Goal: Task Accomplishment & Management: Use online tool/utility

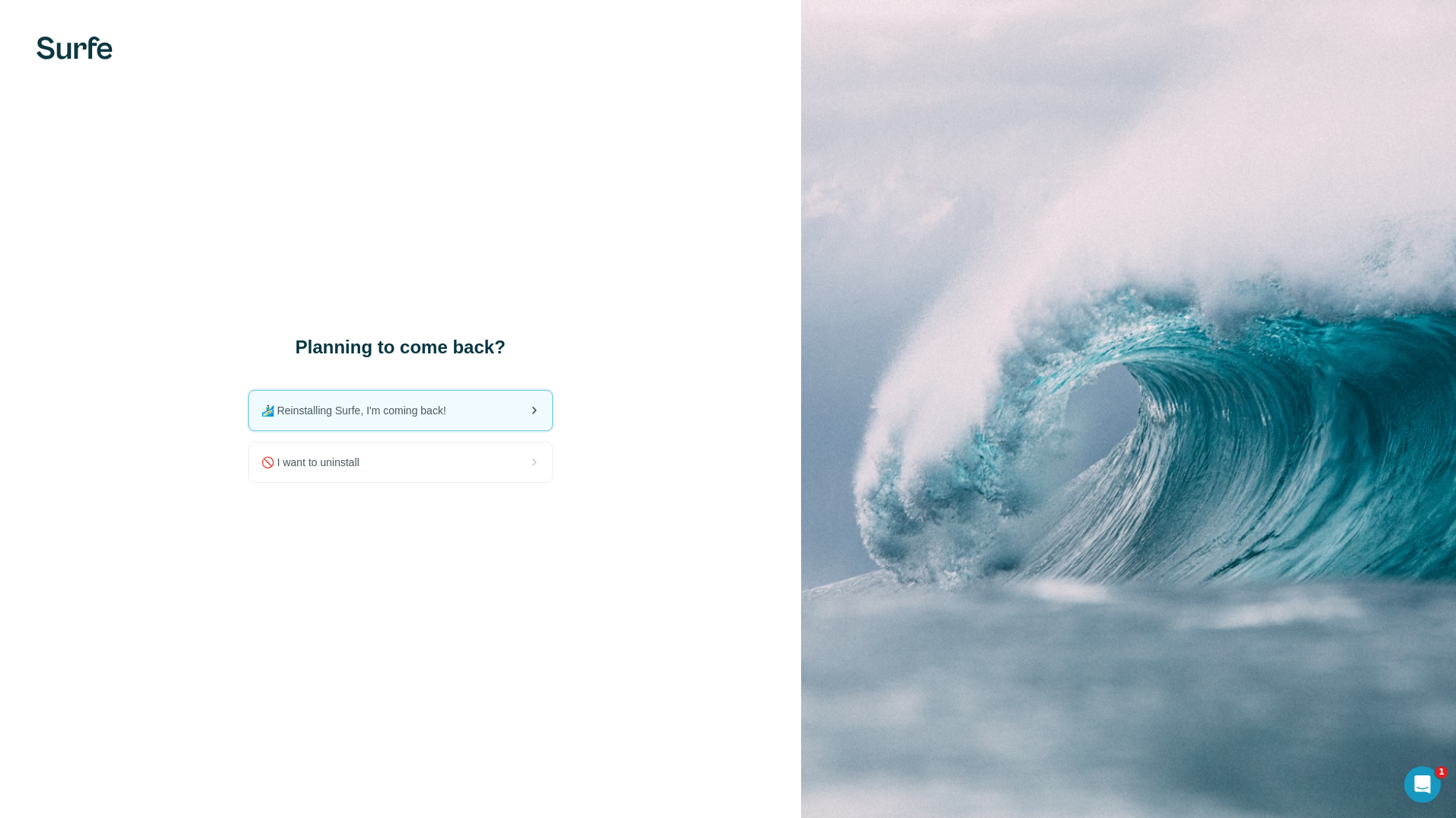
click at [439, 414] on span "🏄🏻‍♂️ Reinstalling Surfe, I'm coming back!" at bounding box center [360, 411] width 197 height 15
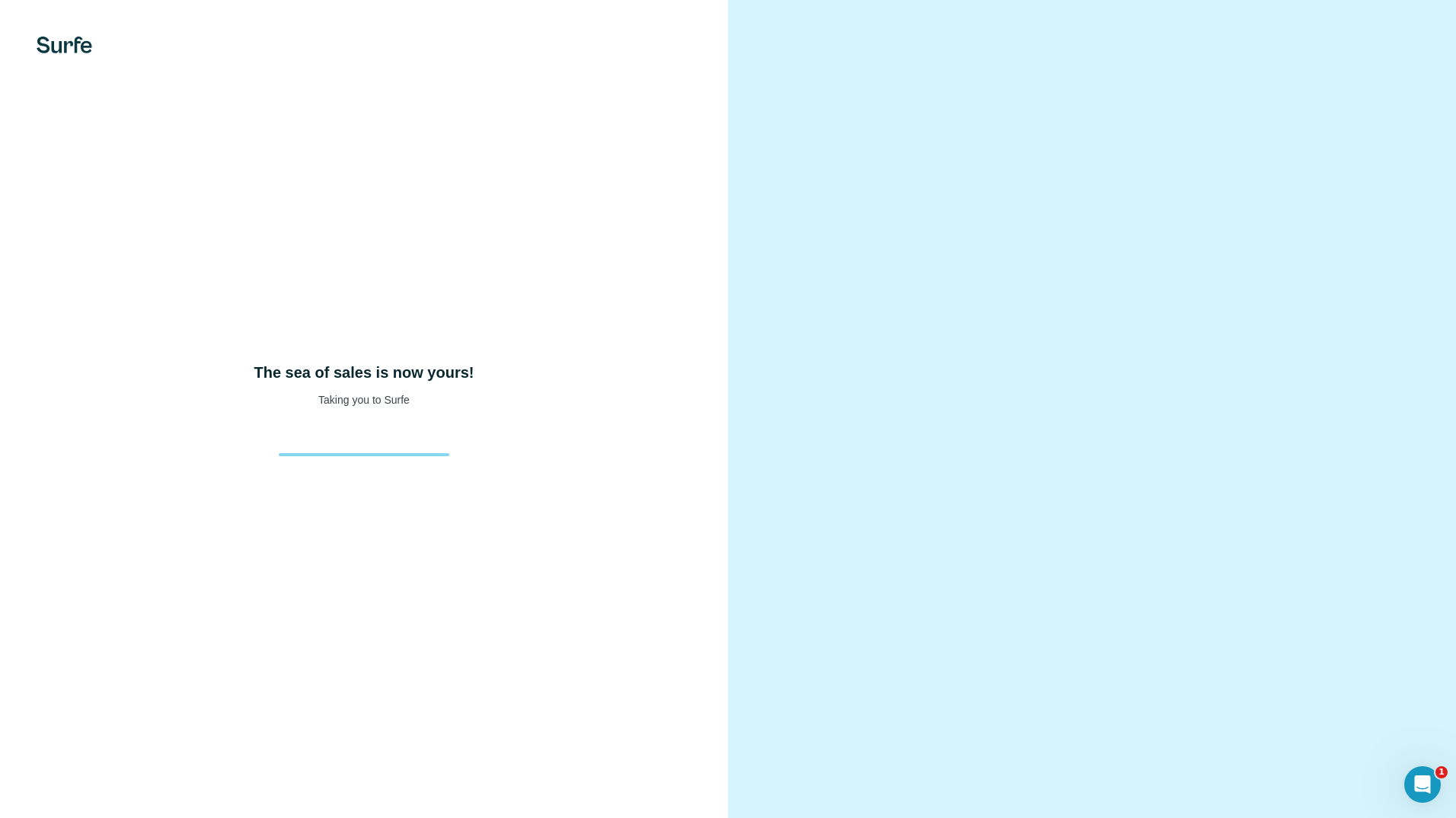
click at [1347, 30] on div at bounding box center [1093, 409] width 728 height 818
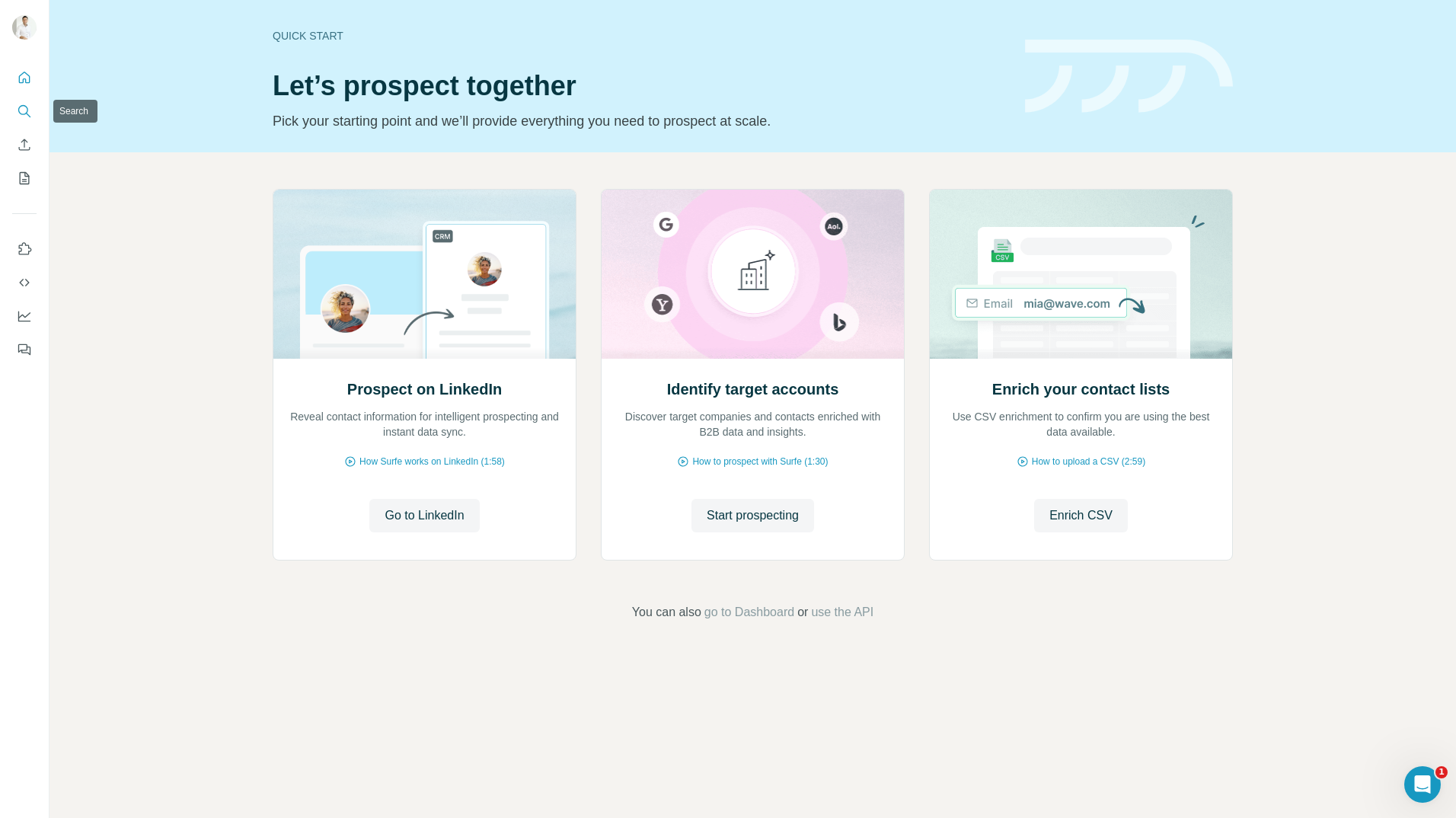
click at [29, 100] on button "Search" at bounding box center [24, 112] width 24 height 28
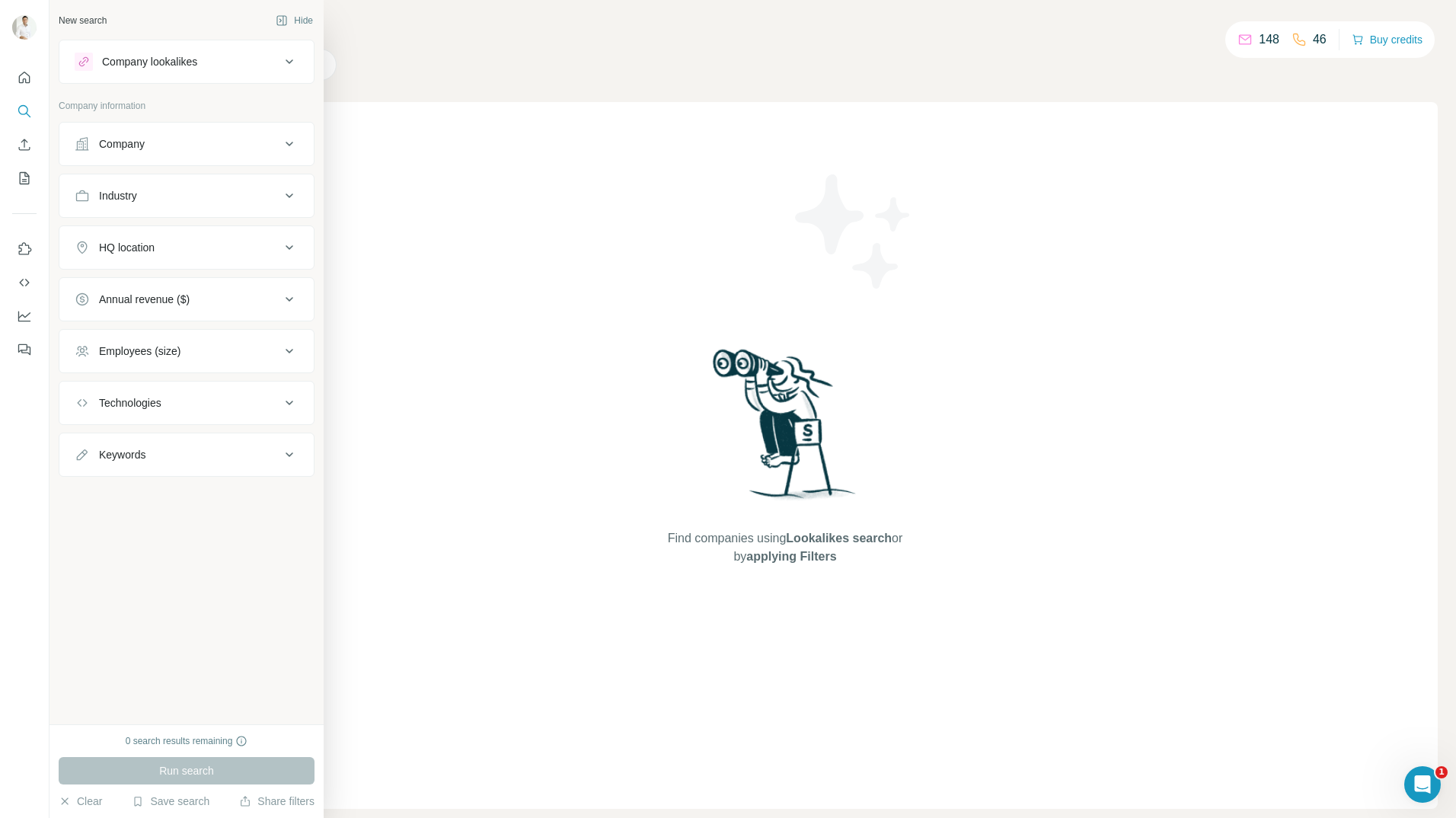
click at [74, 65] on button "Company lookalikes" at bounding box center [187, 61] width 255 height 36
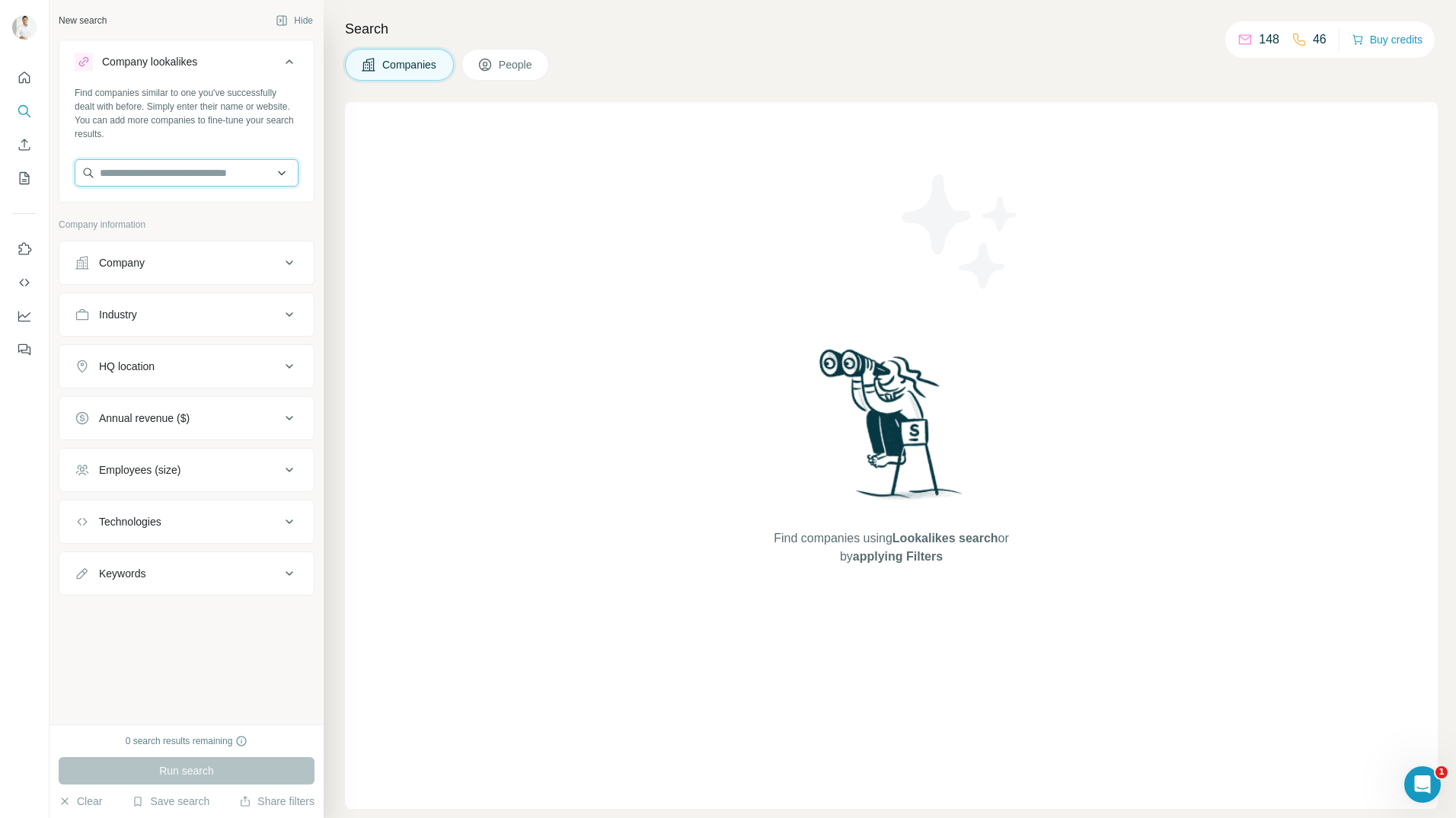
click at [141, 176] on input "text" at bounding box center [186, 173] width 224 height 28
type input "**********"
click at [146, 195] on div "TEKO Refrigeration teko-gmbh.com" at bounding box center [186, 214] width 216 height 41
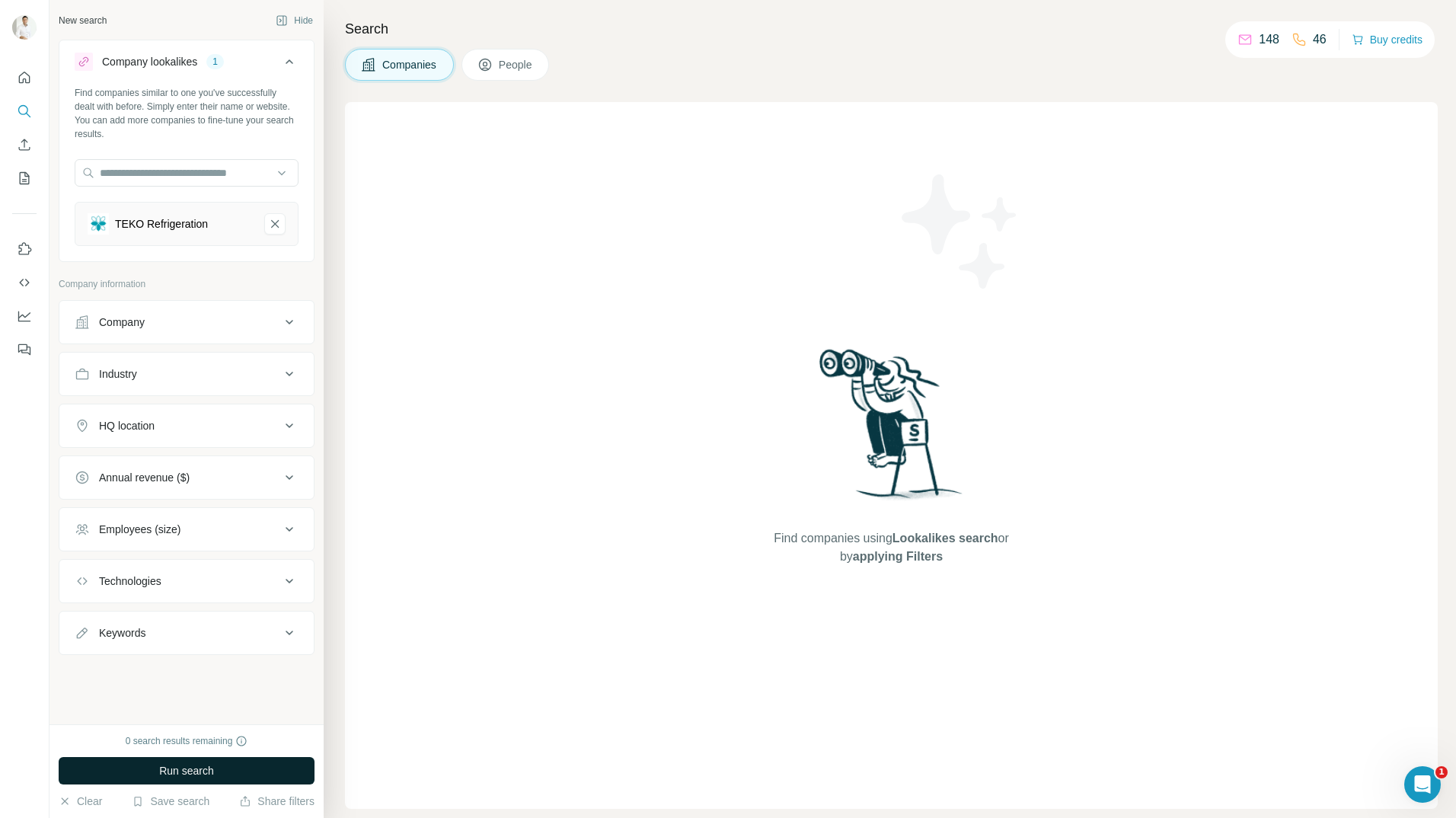
click at [144, 767] on button "Run search" at bounding box center [186, 772] width 256 height 28
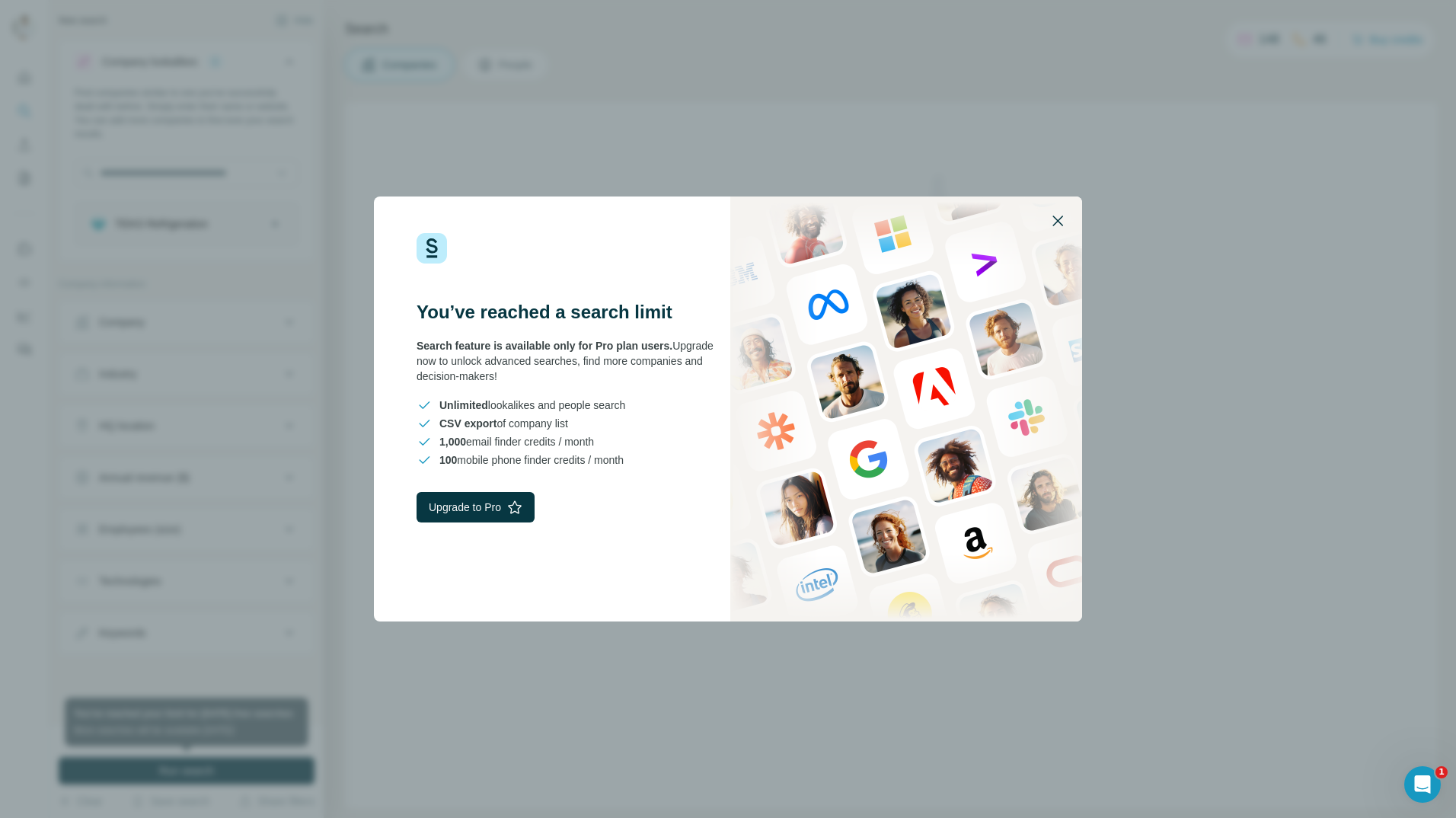
click at [1059, 218] on icon "button" at bounding box center [1058, 221] width 19 height 19
